Goal: Information Seeking & Learning: Compare options

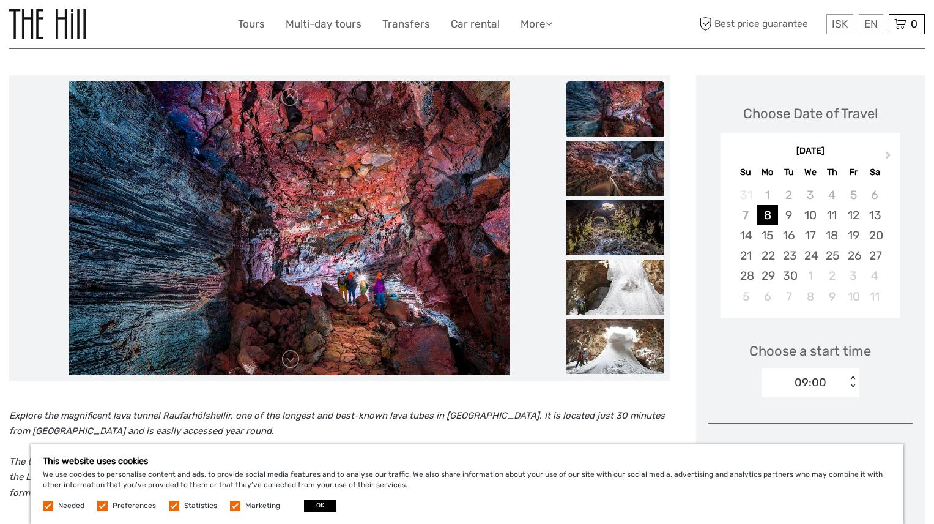
scroll to position [138, 0]
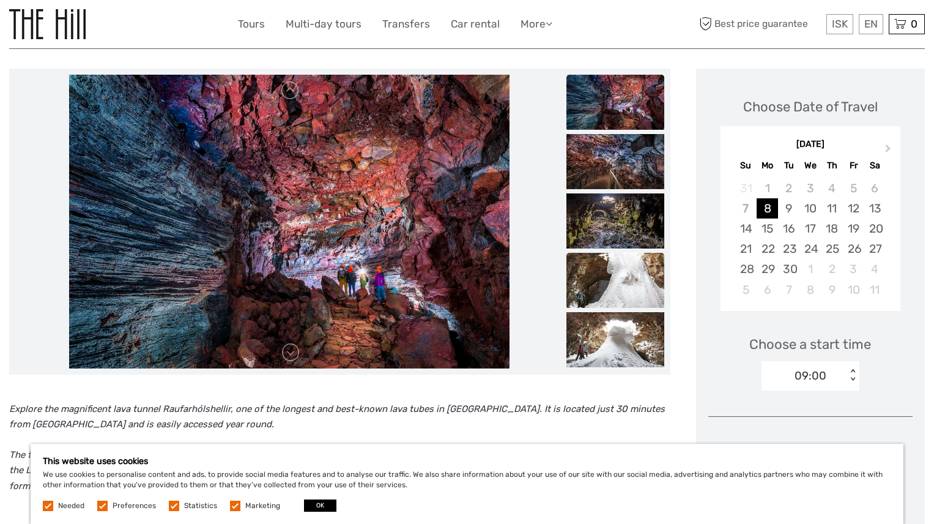
click at [604, 284] on img at bounding box center [615, 280] width 98 height 55
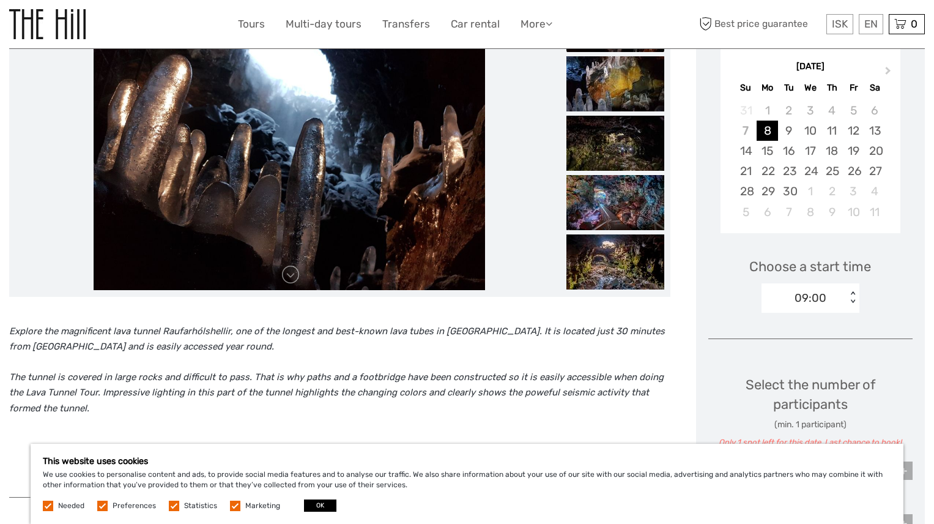
scroll to position [216, 0]
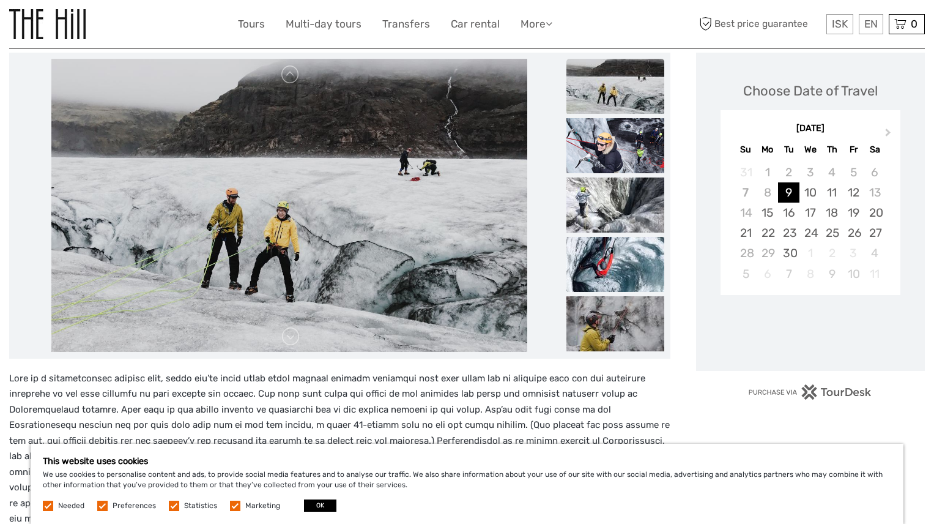
scroll to position [154, 0]
